Goal: Check status: Check status

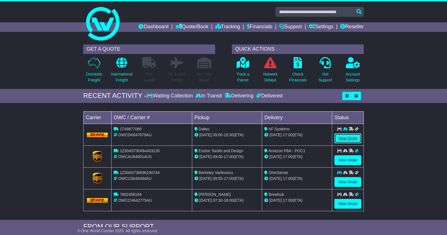
click at [344, 137] on link "View Order" at bounding box center [347, 138] width 27 height 10
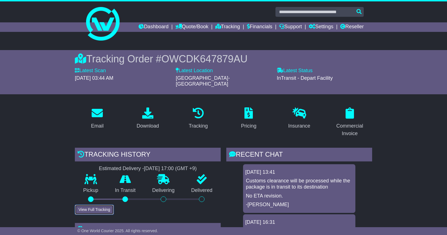
click at [106, 204] on button "View Full Tracking" at bounding box center [94, 209] width 39 height 10
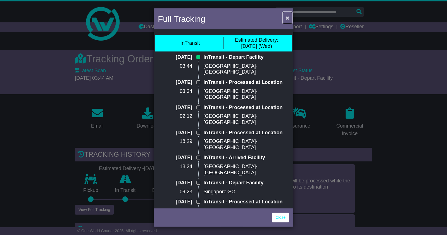
click at [288, 19] on span "×" at bounding box center [287, 18] width 3 height 6
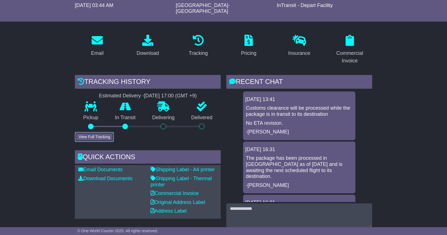
scroll to position [90, 0]
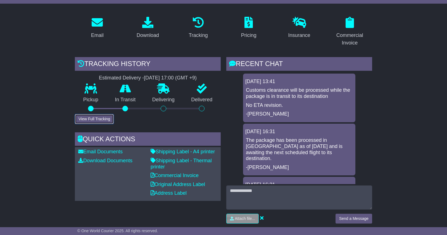
click at [99, 114] on button "View Full Tracking" at bounding box center [94, 119] width 39 height 10
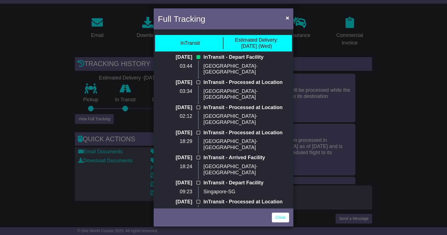
click at [306, 189] on div "Full Tracking × InTransit Estimated Delivery: [DATE] (Wed) [DATE] 03:44 InTrans…" at bounding box center [223, 117] width 447 height 235
click at [275, 216] on link "Close" at bounding box center [280, 217] width 17 height 10
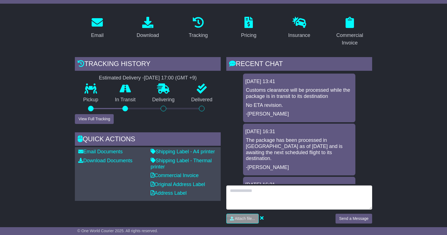
click at [288, 188] on textarea at bounding box center [299, 197] width 146 height 24
type textarea "**********"
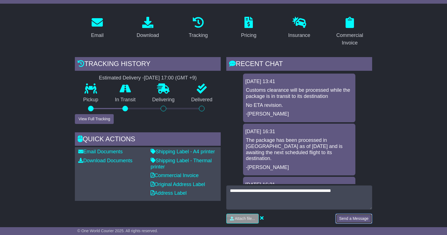
click at [349, 214] on button "Send a Message" at bounding box center [353, 218] width 37 height 10
